Goal: Task Accomplishment & Management: Manage account settings

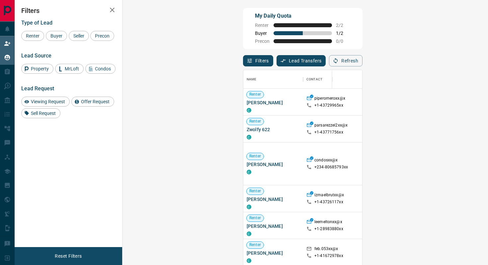
scroll to position [201, 351]
click at [362, 63] on button "Refresh" at bounding box center [346, 60] width 34 height 11
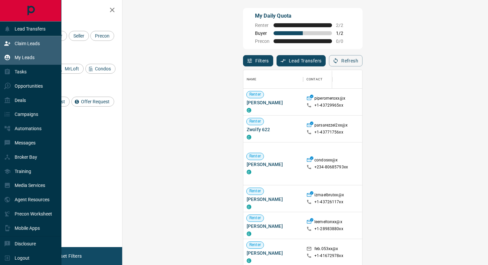
click at [12, 53] on div "My Leads" at bounding box center [19, 57] width 31 height 11
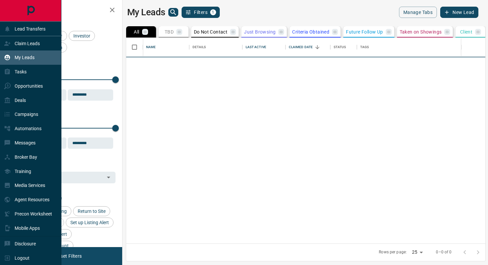
scroll to position [205, 362]
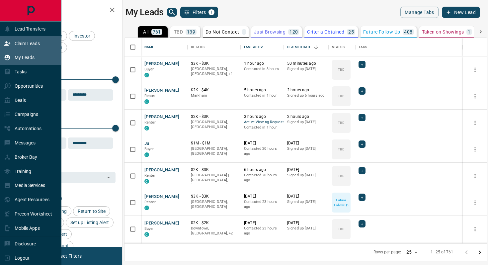
click at [3, 43] on div "Claim Leads" at bounding box center [30, 43] width 61 height 14
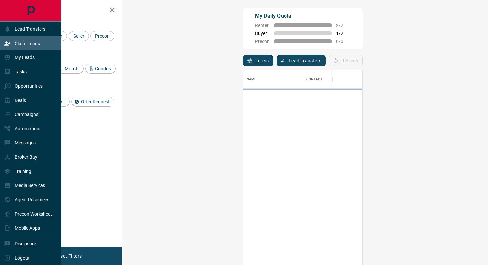
scroll to position [201, 351]
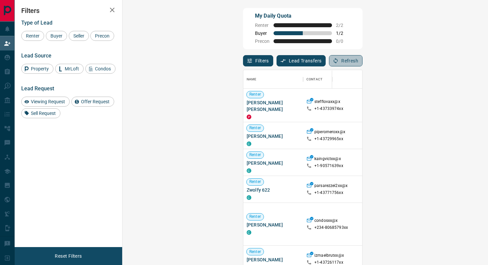
click at [362, 58] on button "Refresh" at bounding box center [346, 60] width 34 height 11
click at [362, 56] on button "Refresh" at bounding box center [346, 60] width 34 height 11
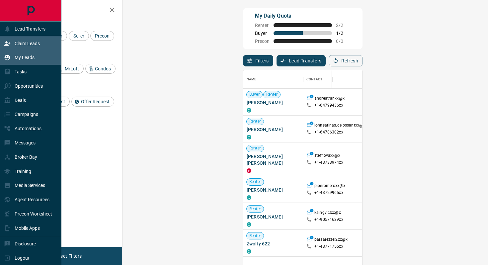
click at [3, 53] on div "My Leads" at bounding box center [30, 57] width 61 height 14
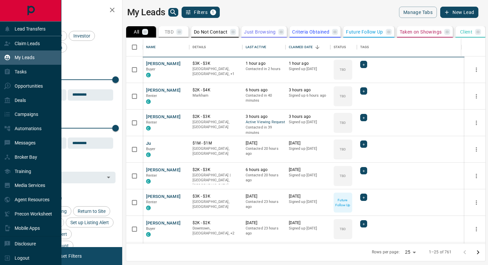
scroll to position [205, 362]
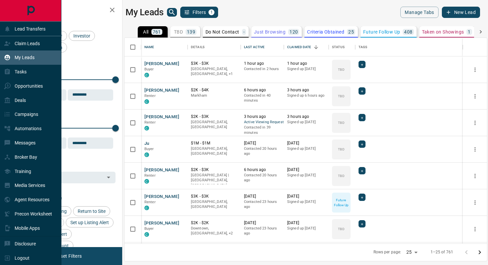
click at [31, 16] on icon "Main Page" at bounding box center [30, 10] width 15 height 15
click at [31, 39] on div "Claim Leads" at bounding box center [22, 43] width 36 height 11
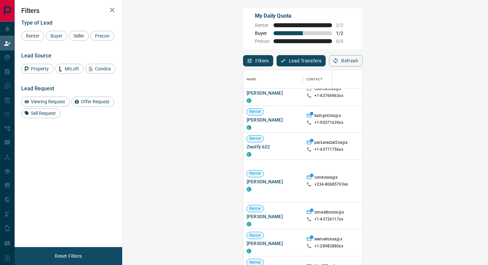
scroll to position [27, 0]
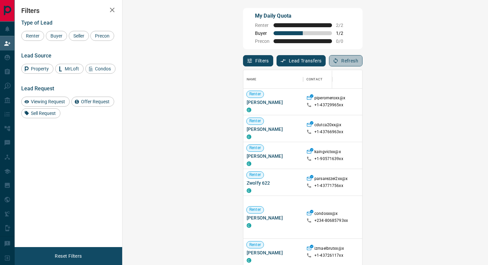
click at [362, 61] on button "Refresh" at bounding box center [346, 60] width 34 height 11
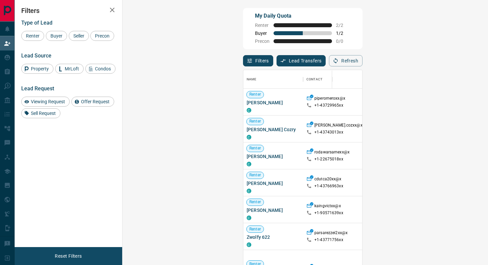
scroll to position [201, 351]
